Goal: Transaction & Acquisition: Purchase product/service

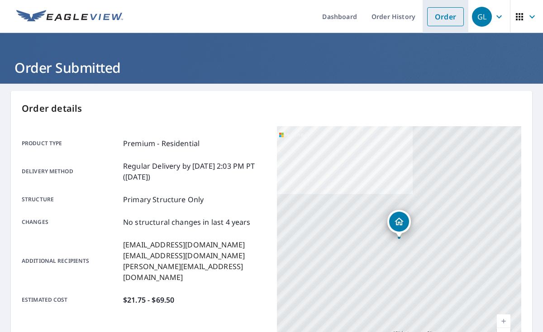
click at [438, 19] on link "Order" at bounding box center [445, 16] width 37 height 19
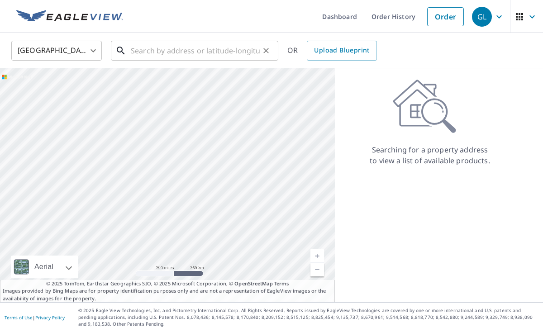
click at [143, 53] on input "text" at bounding box center [195, 50] width 129 height 25
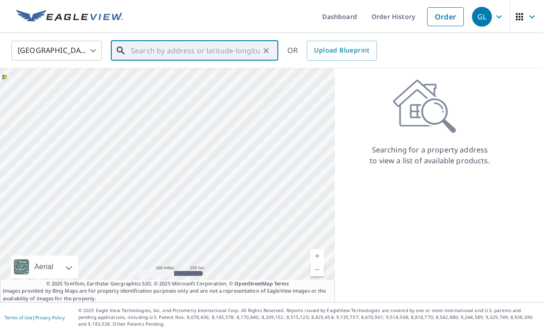
paste input "[STREET_ADDRESS]"
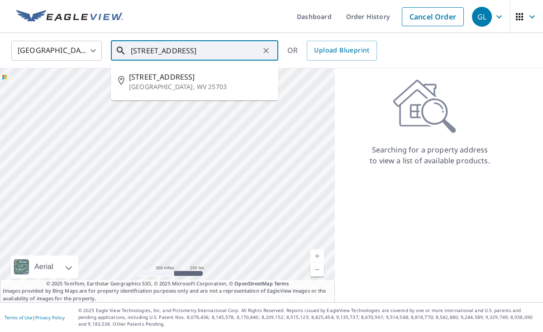
type input "[STREET_ADDRESS]"
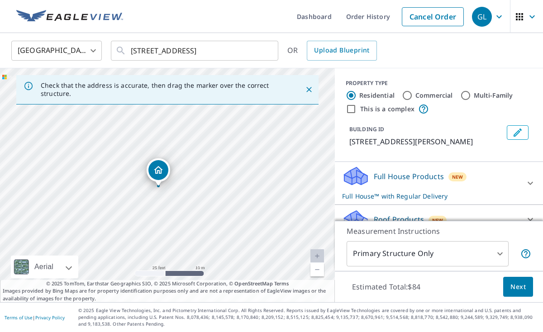
drag, startPoint x: 168, startPoint y: 168, endPoint x: 160, endPoint y: 170, distance: 8.5
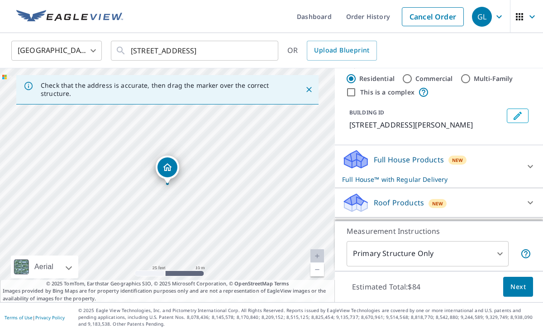
drag, startPoint x: 490, startPoint y: 202, endPoint x: 481, endPoint y: 203, distance: 8.6
click at [488, 202] on div "Roof Products New" at bounding box center [430, 202] width 177 height 21
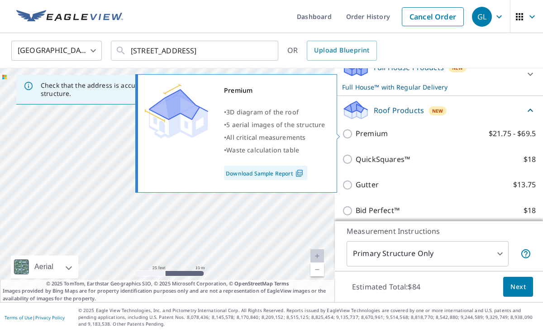
click at [347, 129] on input "Premium $21.75 - $69.5" at bounding box center [349, 134] width 14 height 11
checkbox input "true"
checkbox input "false"
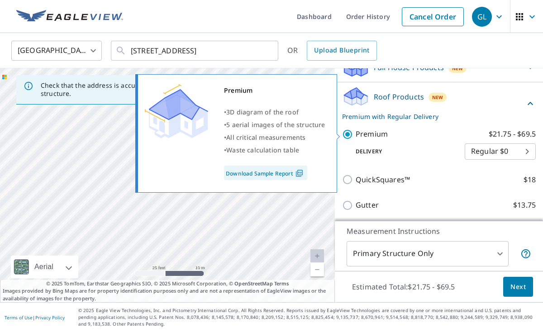
scroll to position [110, 0]
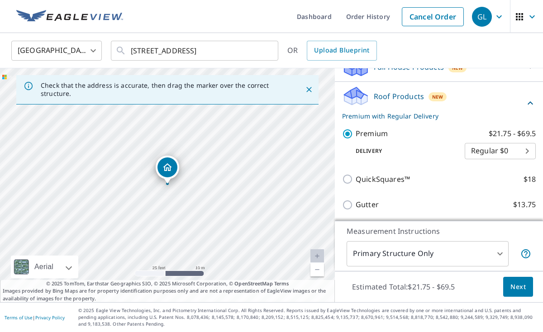
click at [522, 291] on span "Next" at bounding box center [518, 287] width 15 height 11
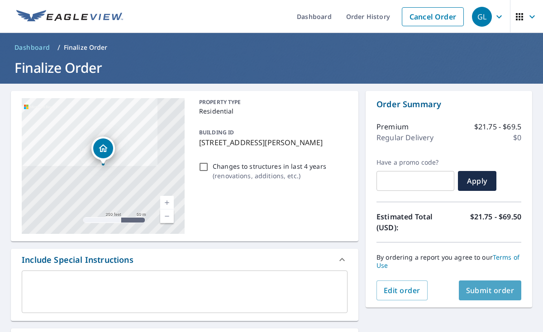
click at [491, 292] on span "Submit order" at bounding box center [490, 291] width 48 height 10
checkbox input "true"
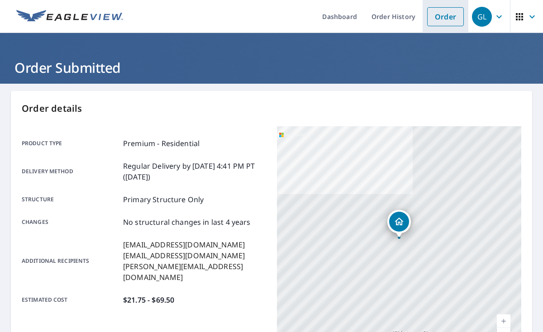
click at [449, 15] on link "Order" at bounding box center [445, 16] width 37 height 19
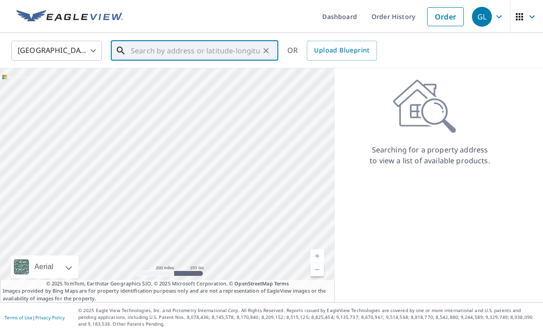
click at [139, 49] on input "text" at bounding box center [195, 50] width 129 height 25
paste input "[STREET_ADDRESS][PERSON_NAME][PERSON_NAME]"
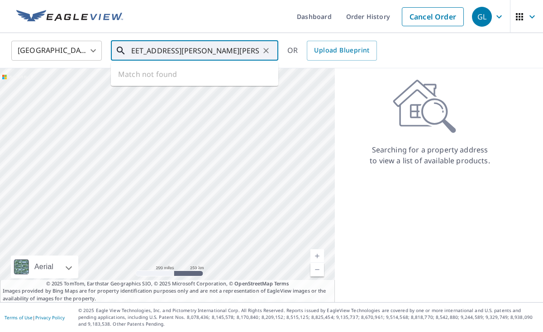
type input "[STREET_ADDRESS][PERSON_NAME][PERSON_NAME]"
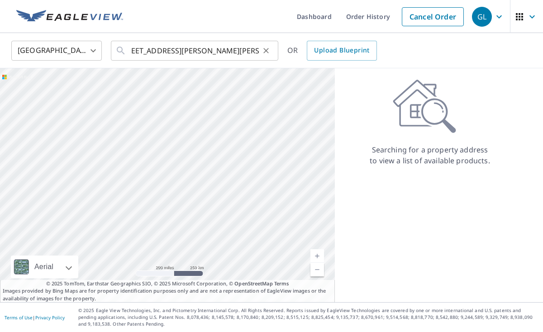
scroll to position [0, 0]
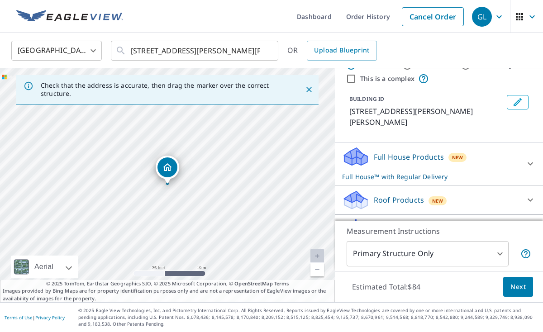
drag, startPoint x: 512, startPoint y: 192, endPoint x: 427, endPoint y: 199, distance: 85.4
click at [511, 192] on div "Roof Products New" at bounding box center [430, 200] width 177 height 21
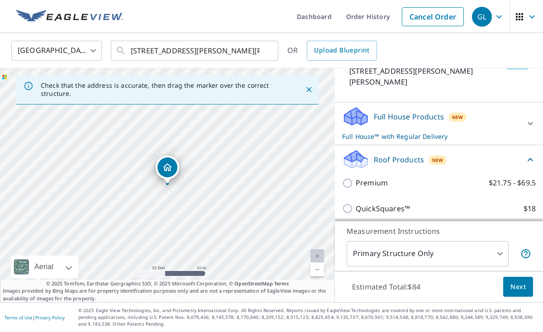
scroll to position [76, 0]
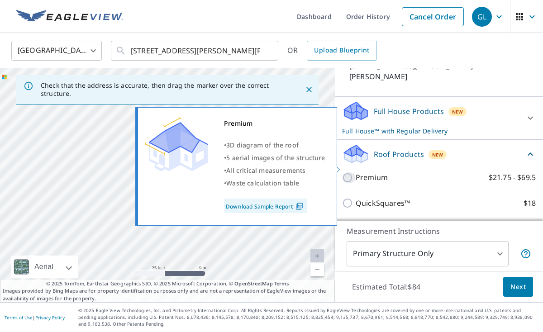
drag, startPoint x: 346, startPoint y: 168, endPoint x: 353, endPoint y: 173, distance: 8.5
click at [346, 173] on input "Premium $21.75 - $69.5" at bounding box center [349, 178] width 14 height 11
checkbox input "true"
checkbox input "false"
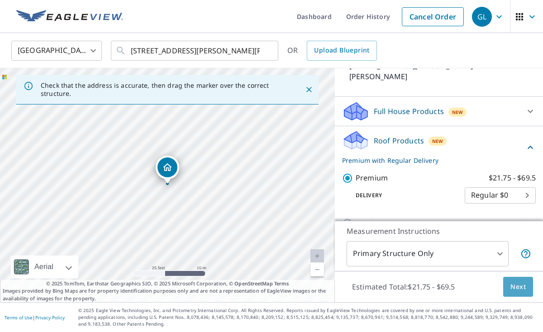
click at [517, 285] on span "Next" at bounding box center [518, 287] width 15 height 11
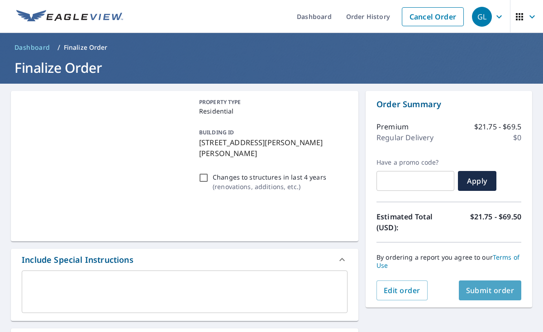
click at [497, 292] on span "Submit order" at bounding box center [490, 291] width 48 height 10
checkbox input "true"
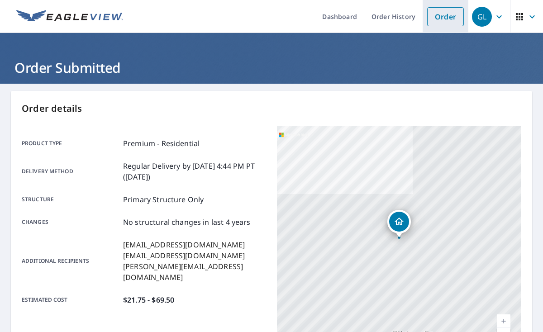
click at [445, 26] on li "Order" at bounding box center [446, 16] width 46 height 33
click at [439, 20] on link "Order" at bounding box center [445, 16] width 37 height 19
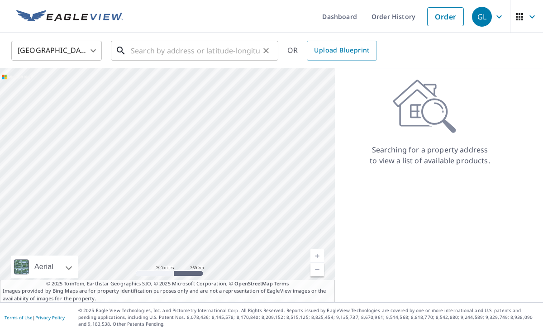
click at [179, 53] on input "text" at bounding box center [195, 50] width 129 height 25
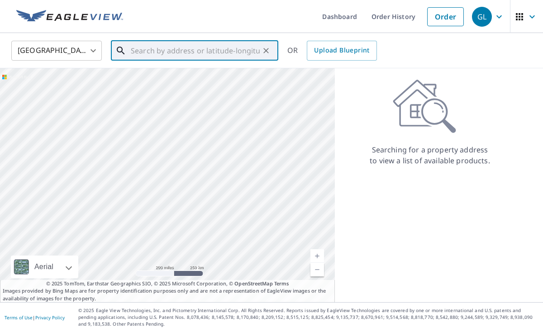
paste input "[STREET_ADDRESS][PERSON_NAME]"
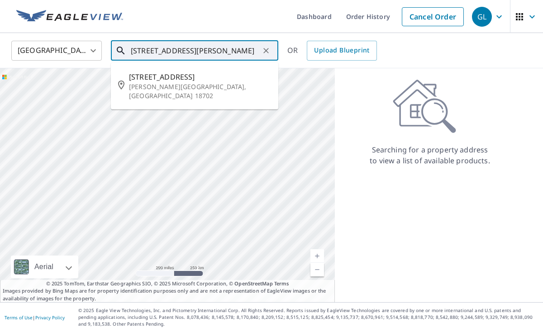
type input "[STREET_ADDRESS][PERSON_NAME]"
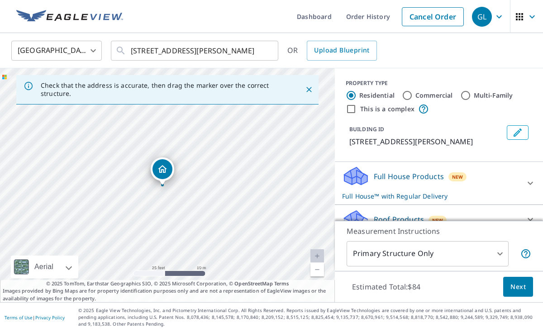
drag, startPoint x: 167, startPoint y: 168, endPoint x: 162, endPoint y: 168, distance: 5.1
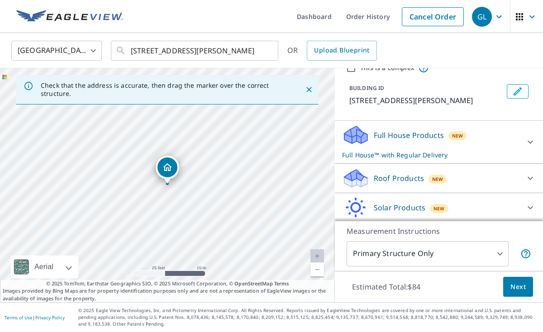
scroll to position [42, 0]
drag, startPoint x: 489, startPoint y: 183, endPoint x: 460, endPoint y: 180, distance: 29.1
click at [489, 183] on div "Roof Products New" at bounding box center [430, 177] width 177 height 21
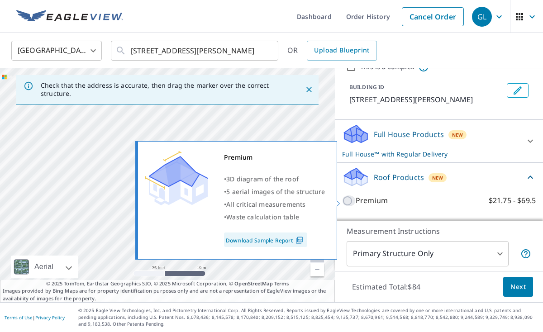
click at [352, 196] on input "Premium $21.75 - $69.5" at bounding box center [349, 201] width 14 height 11
checkbox input "true"
checkbox input "false"
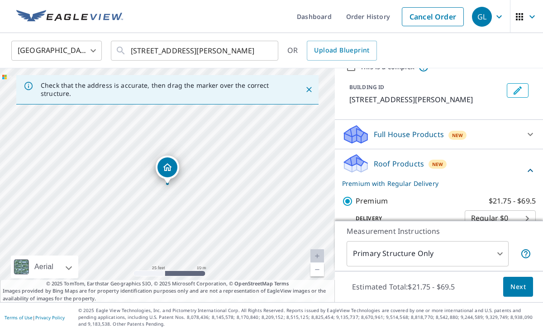
click at [526, 286] on button "Next" at bounding box center [518, 287] width 30 height 20
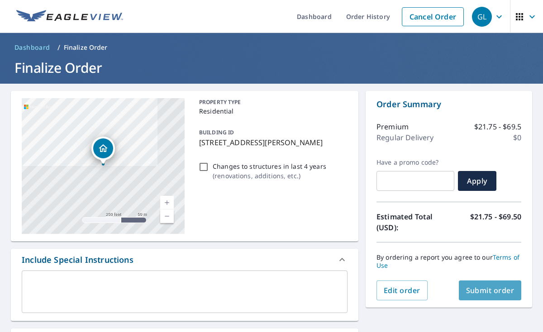
click at [504, 287] on span "Submit order" at bounding box center [490, 291] width 48 height 10
checkbox input "true"
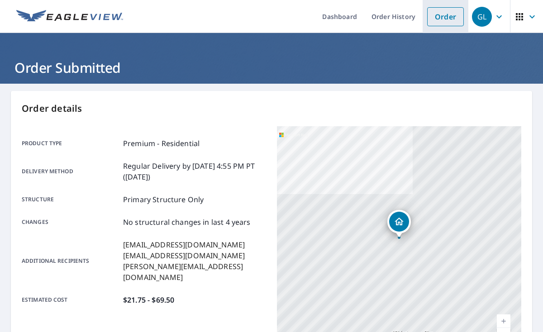
click at [441, 13] on link "Order" at bounding box center [445, 16] width 37 height 19
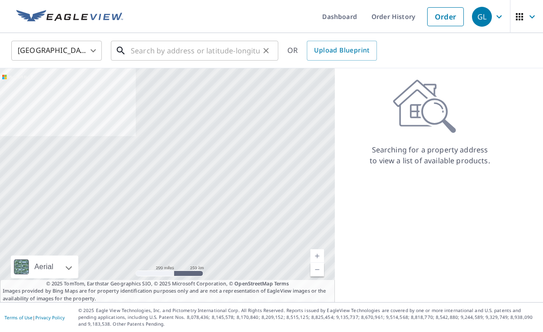
click at [207, 48] on input "text" at bounding box center [195, 50] width 129 height 25
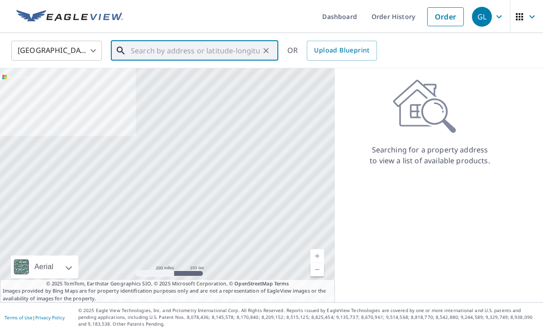
paste input "[STREET_ADDRESS][PERSON_NAME]"
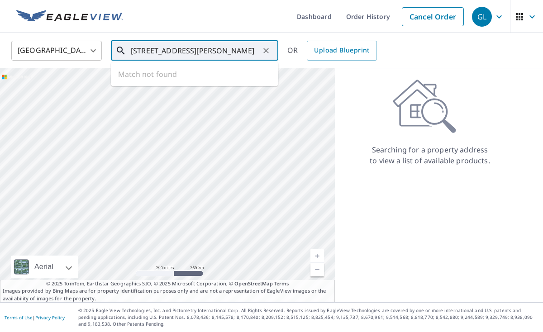
type input "[STREET_ADDRESS][PERSON_NAME]"
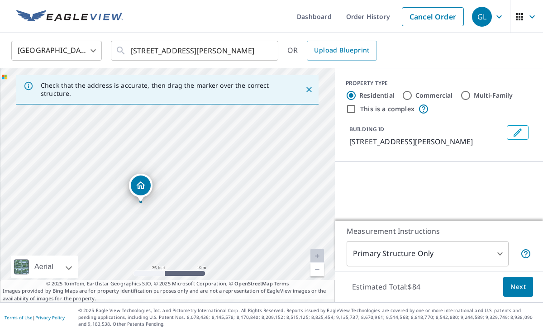
drag, startPoint x: 165, startPoint y: 188, endPoint x: 189, endPoint y: 95, distance: 96.4
click at [188, 93] on div "Check that the address is accurate, then drag the marker over the correct struc…" at bounding box center [167, 185] width 335 height 234
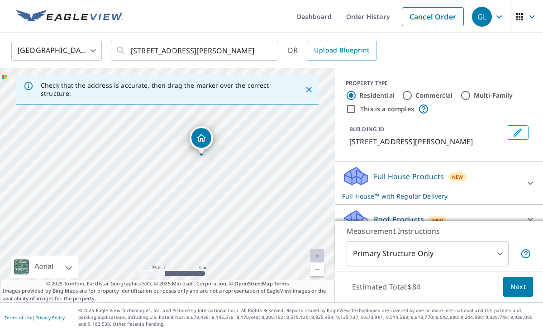
click at [196, 175] on div "[STREET_ADDRESS][PERSON_NAME]" at bounding box center [167, 185] width 335 height 234
drag, startPoint x: 218, startPoint y: 160, endPoint x: 198, endPoint y: 237, distance: 79.6
click at [198, 237] on div "[STREET_ADDRESS][PERSON_NAME]" at bounding box center [167, 185] width 335 height 234
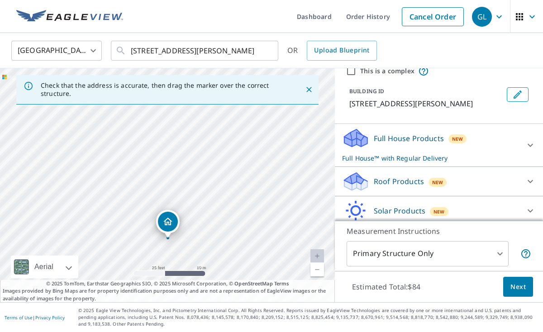
scroll to position [46, 0]
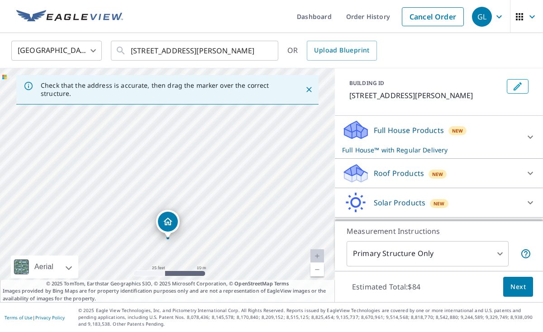
click at [463, 176] on div "Roof Products New" at bounding box center [430, 173] width 177 height 21
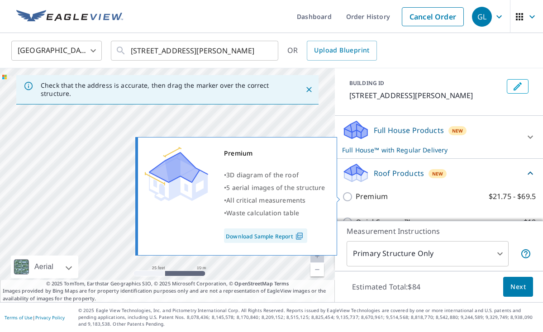
drag, startPoint x: 347, startPoint y: 196, endPoint x: 364, endPoint y: 202, distance: 18.5
click at [346, 196] on input "Premium $21.75 - $69.5" at bounding box center [349, 197] width 14 height 11
checkbox input "true"
checkbox input "false"
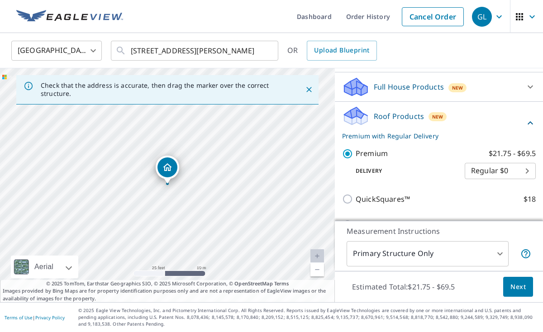
scroll to position [91, 0]
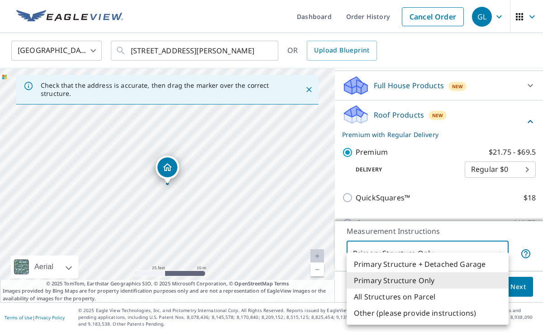
drag, startPoint x: 475, startPoint y: 256, endPoint x: 449, endPoint y: 257, distance: 25.8
click at [474, 256] on body "GL GL Dashboard Order History Cancel Order GL [GEOGRAPHIC_DATA] [GEOGRAPHIC_DAT…" at bounding box center [271, 166] width 543 height 332
click at [398, 298] on li "All Structures on Parcel" at bounding box center [428, 297] width 162 height 16
type input "3"
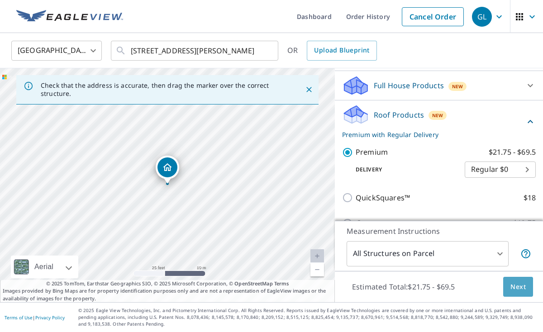
click at [524, 289] on span "Next" at bounding box center [518, 287] width 15 height 11
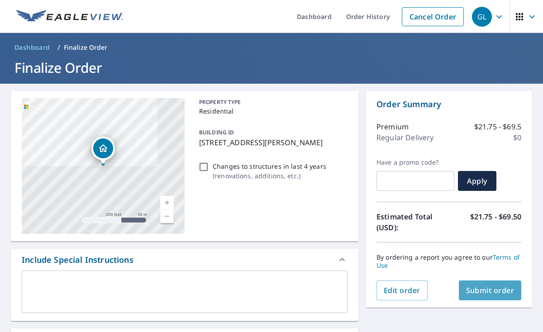
click at [479, 288] on span "Submit order" at bounding box center [490, 291] width 48 height 10
checkbox input "true"
